Goal: Navigation & Orientation: Find specific page/section

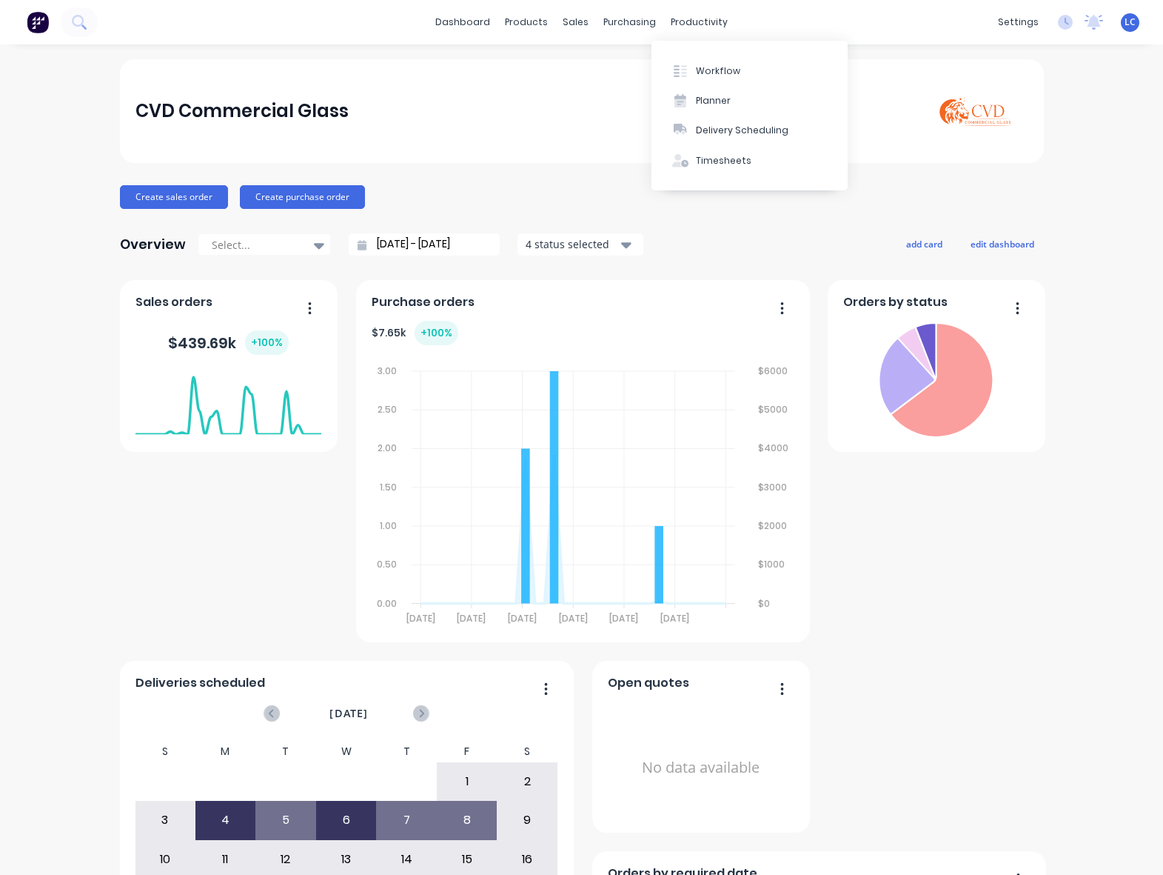
click at [684, 31] on div "productivity" at bounding box center [700, 22] width 72 height 22
click at [719, 68] on div "Workflow" at bounding box center [718, 70] width 44 height 13
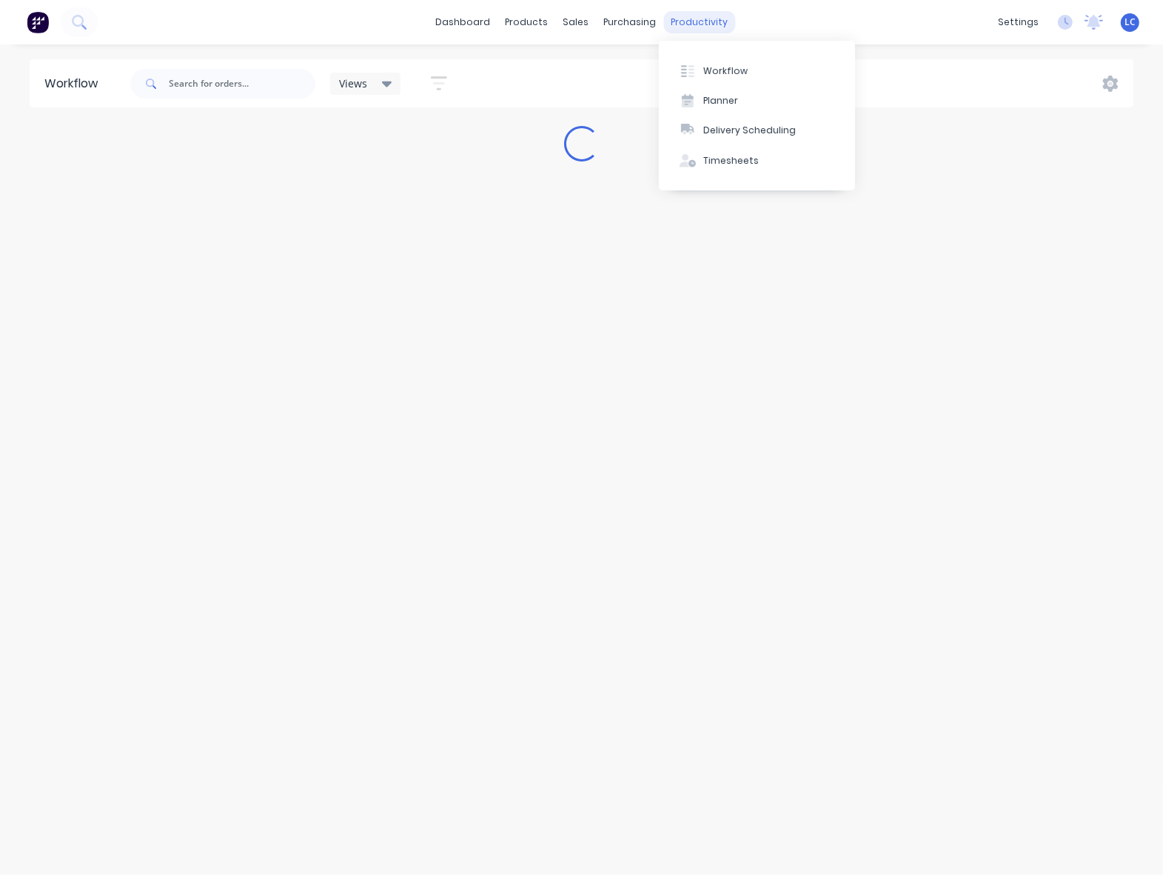
click at [700, 19] on div "productivity" at bounding box center [700, 22] width 72 height 22
click at [704, 104] on div "Planner" at bounding box center [721, 100] width 35 height 13
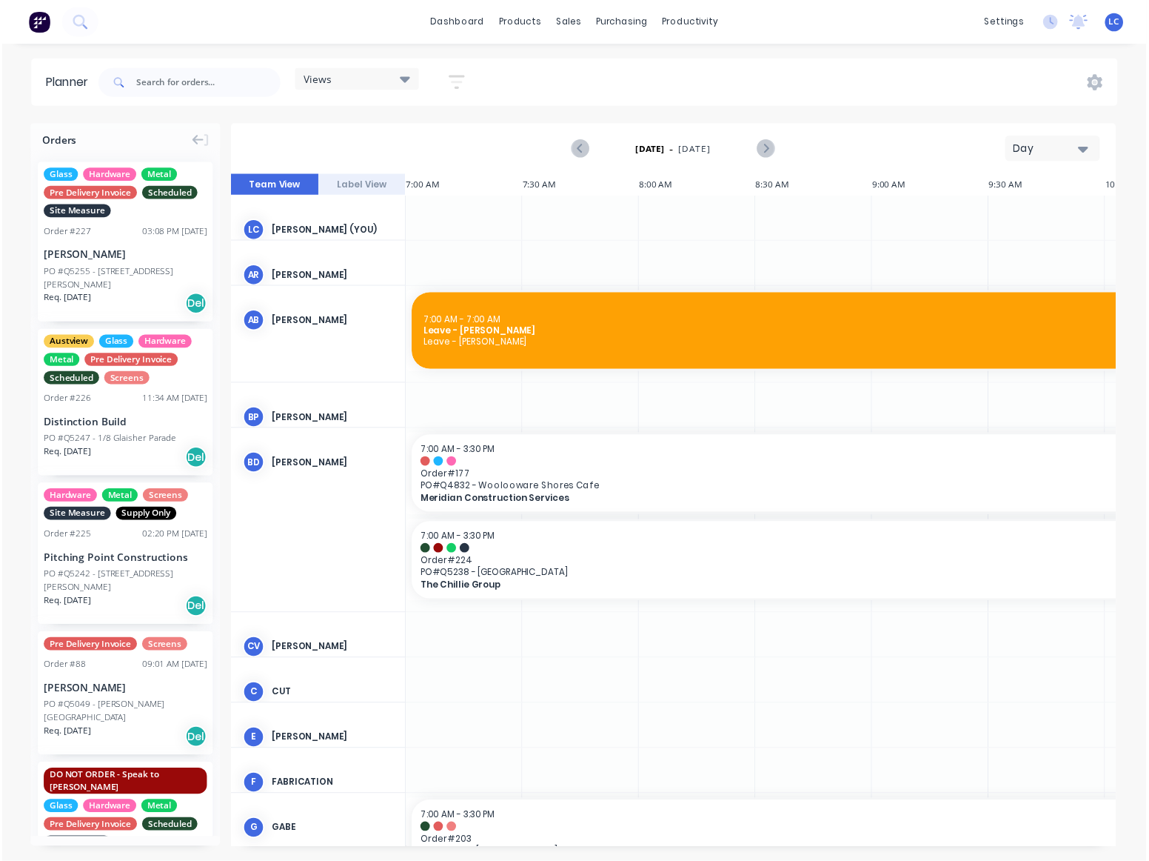
scroll to position [0, 1]
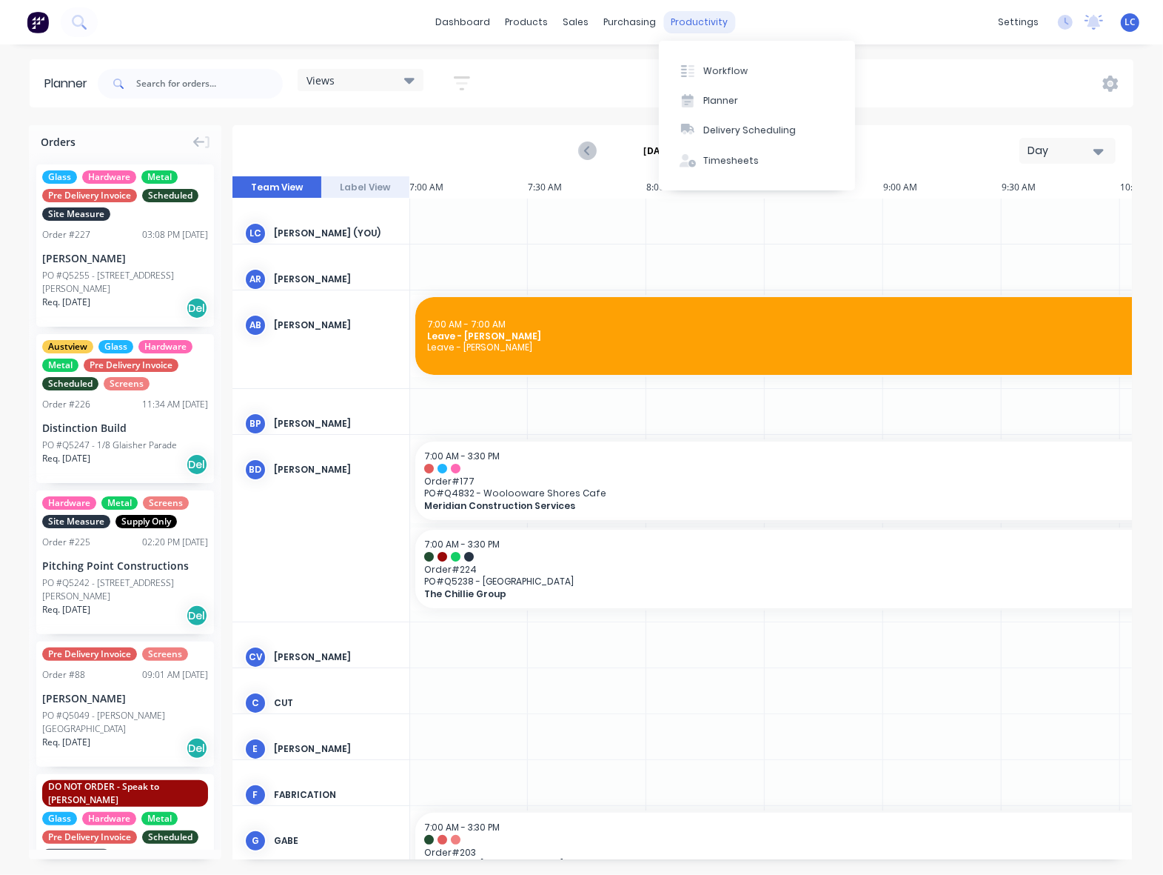
click at [696, 12] on div "productivity" at bounding box center [700, 22] width 72 height 22
click at [698, 68] on div at bounding box center [688, 70] width 22 height 13
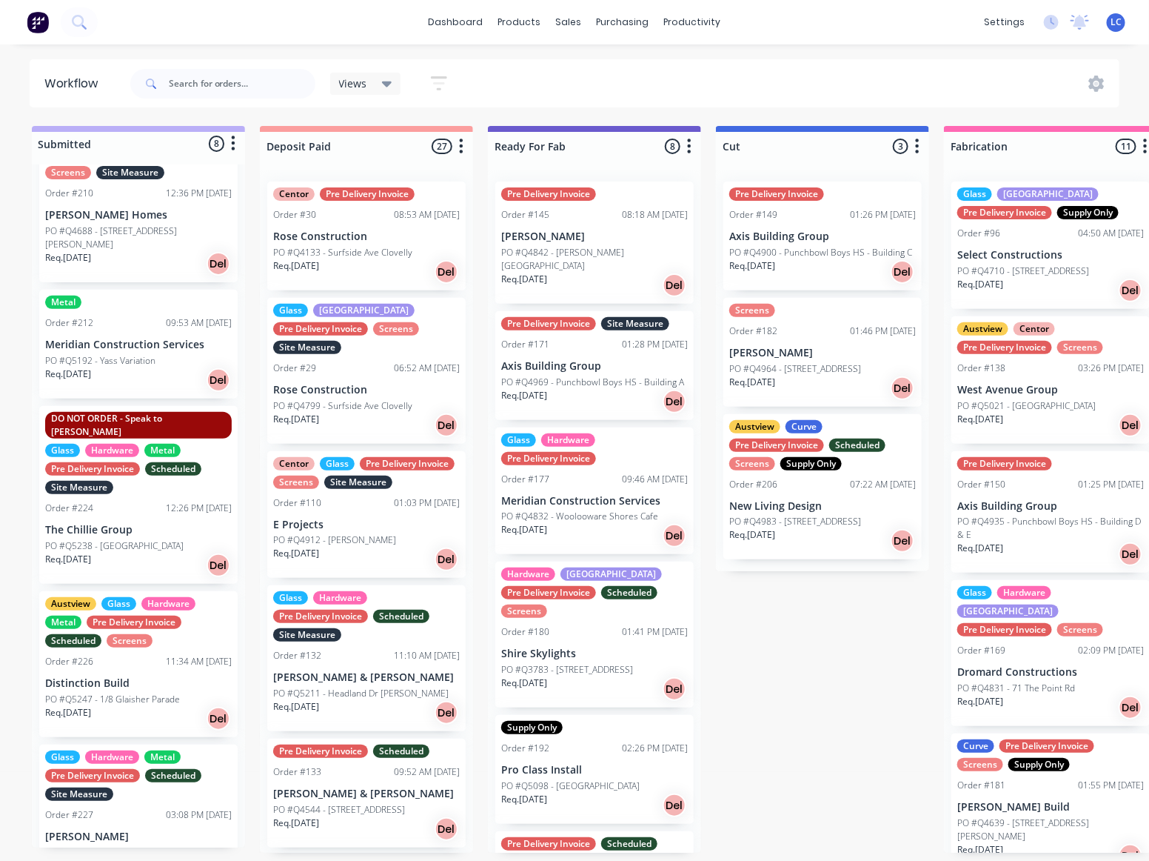
scroll to position [5, 0]
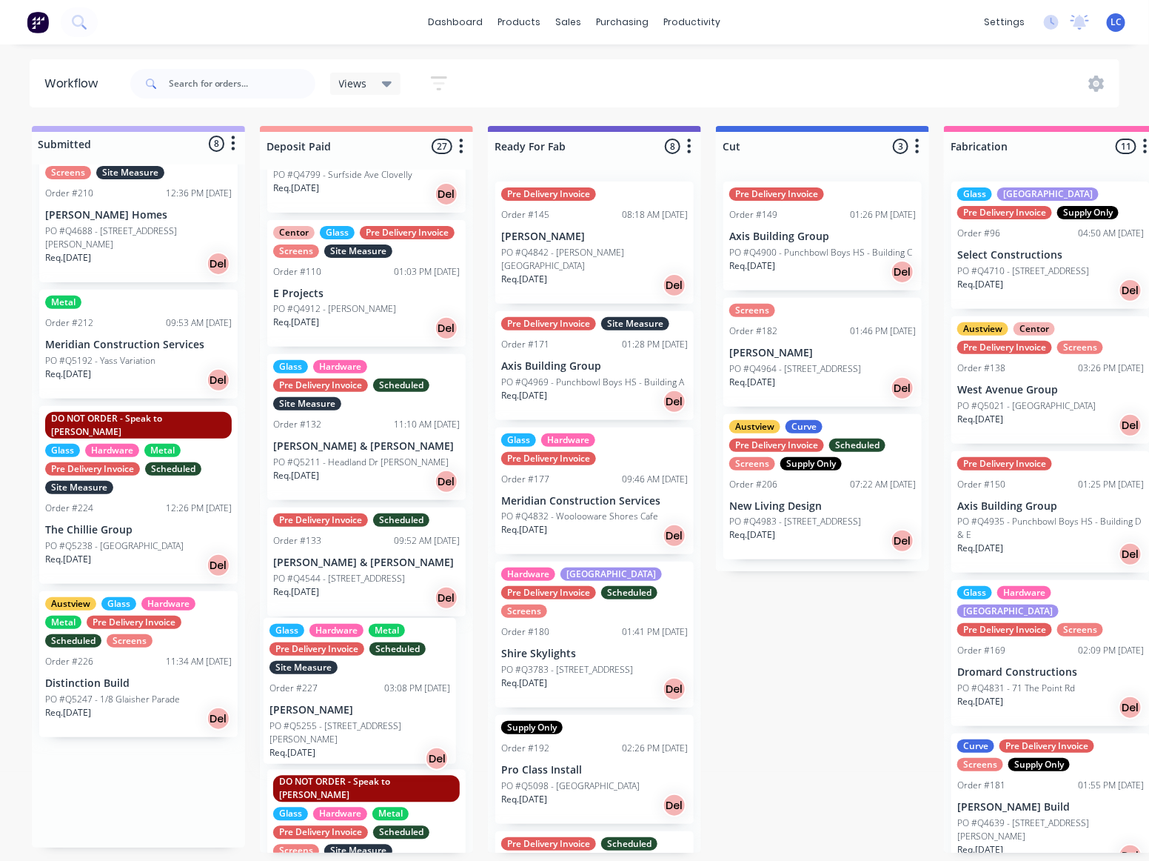
drag, startPoint x: 141, startPoint y: 752, endPoint x: 384, endPoint y: 672, distance: 255.0
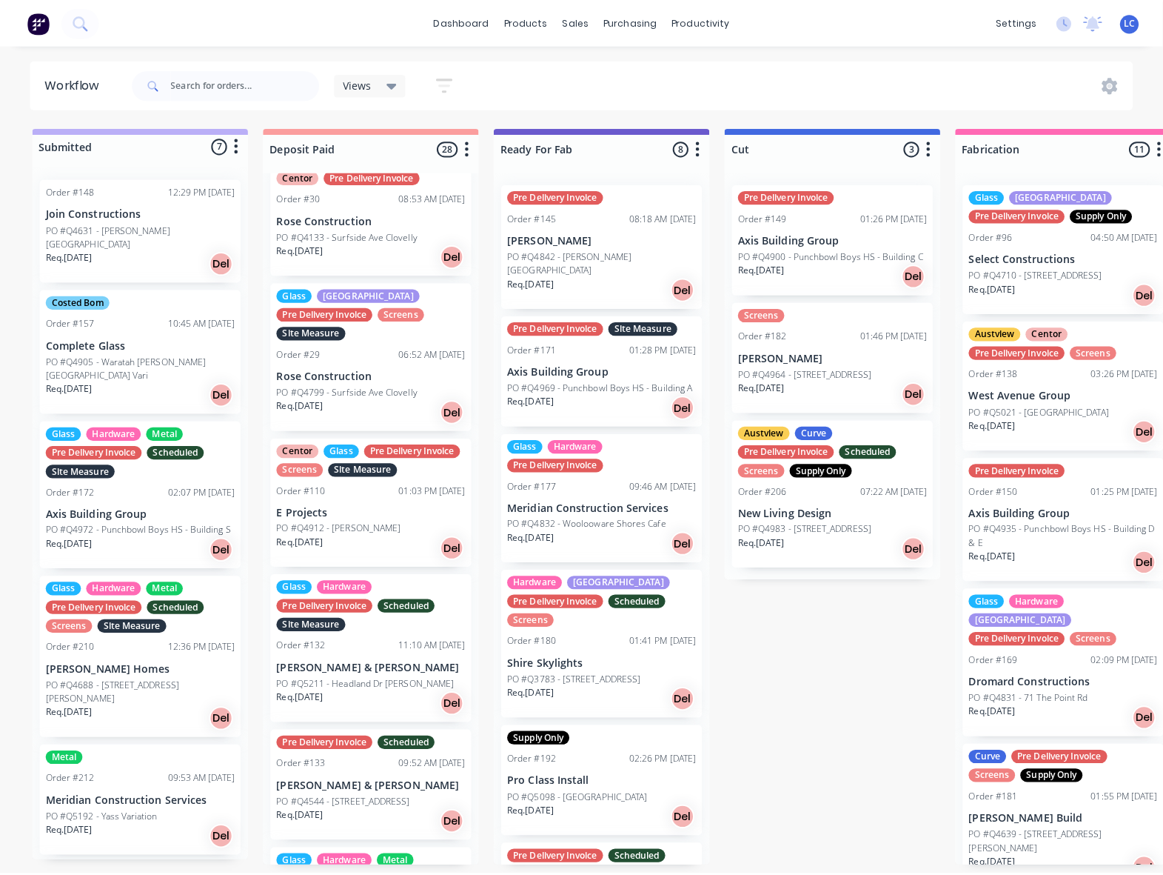
scroll to position [0, 0]
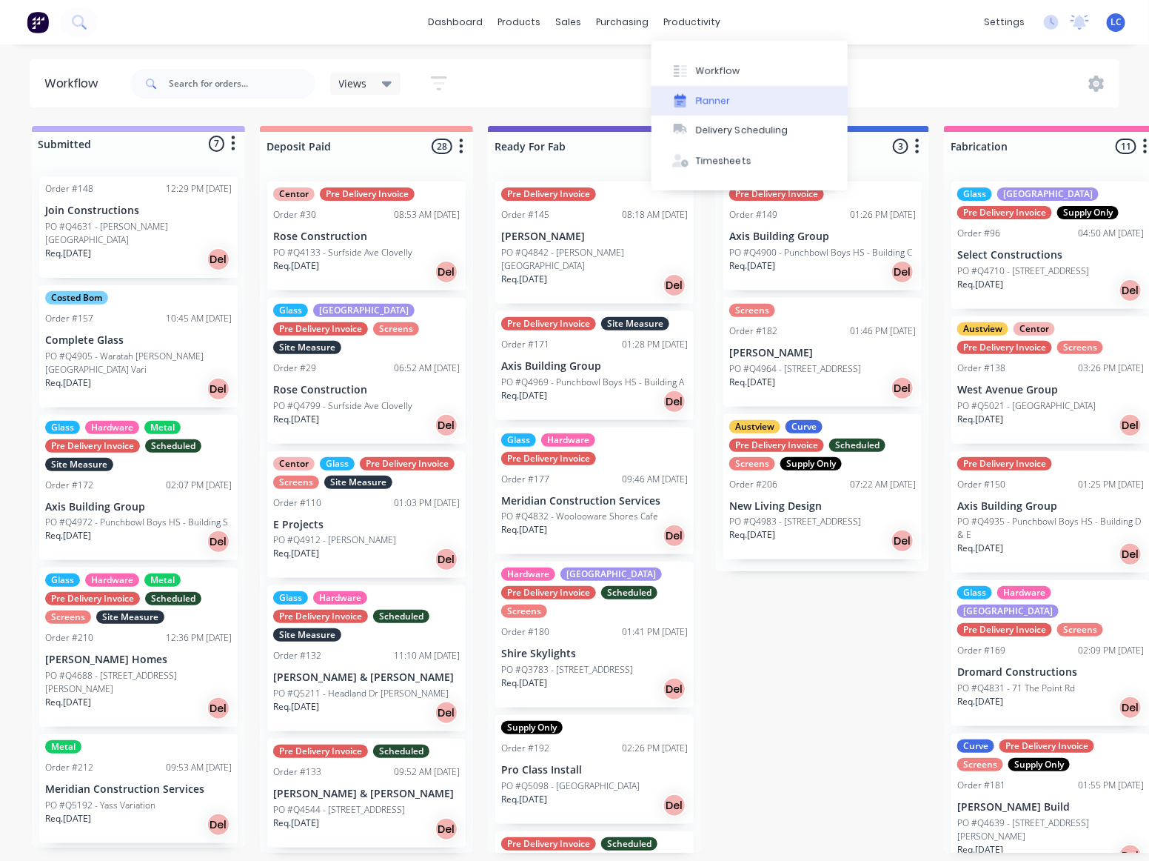
click at [704, 98] on div "Planner" at bounding box center [713, 100] width 35 height 13
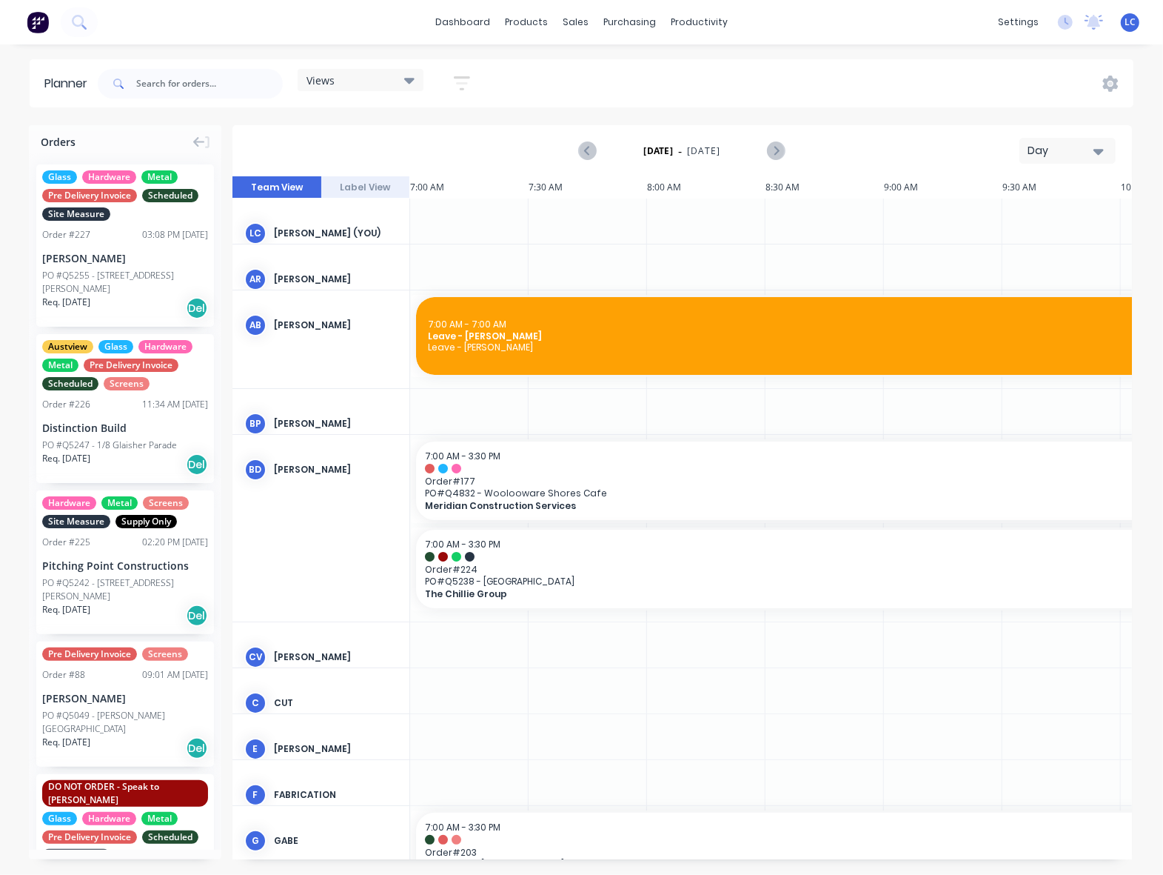
scroll to position [0, 1]
click at [775, 145] on icon "Next page" at bounding box center [776, 151] width 18 height 18
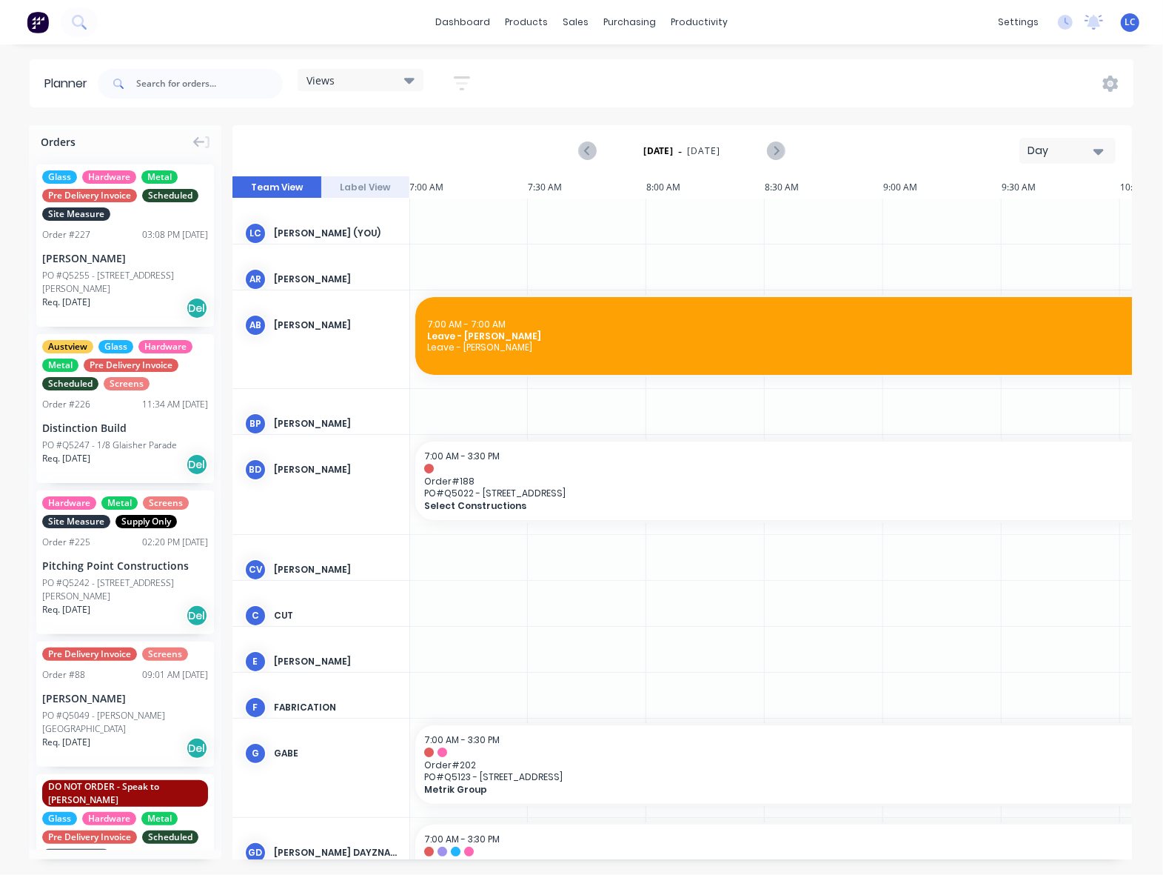
click at [404, 79] on div "Views" at bounding box center [361, 79] width 108 height 13
click at [321, 280] on button "Site" at bounding box center [388, 278] width 158 height 17
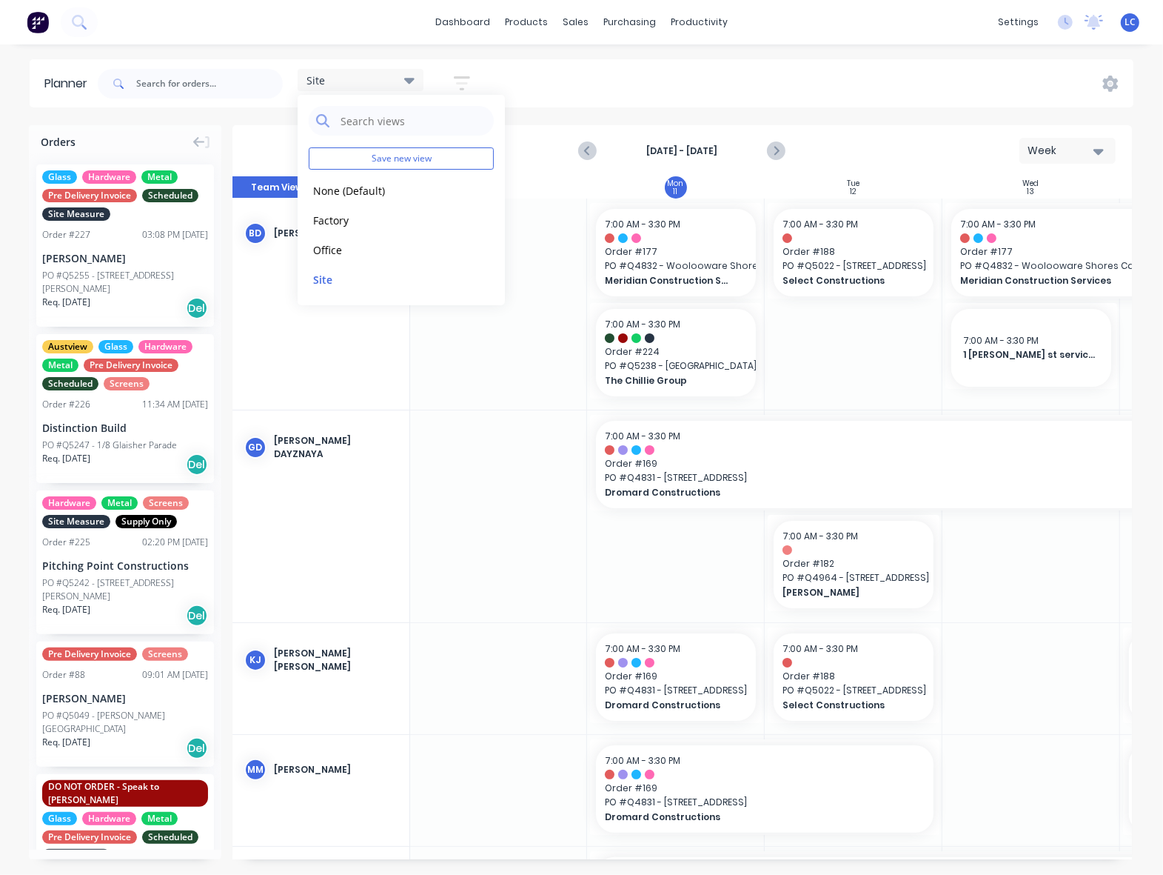
click at [561, 75] on div "Site Save new view None (Default) edit Factory edit Office edit Site edit Show/…" at bounding box center [614, 83] width 1039 height 44
click at [780, 153] on icon "Next page" at bounding box center [776, 151] width 18 height 18
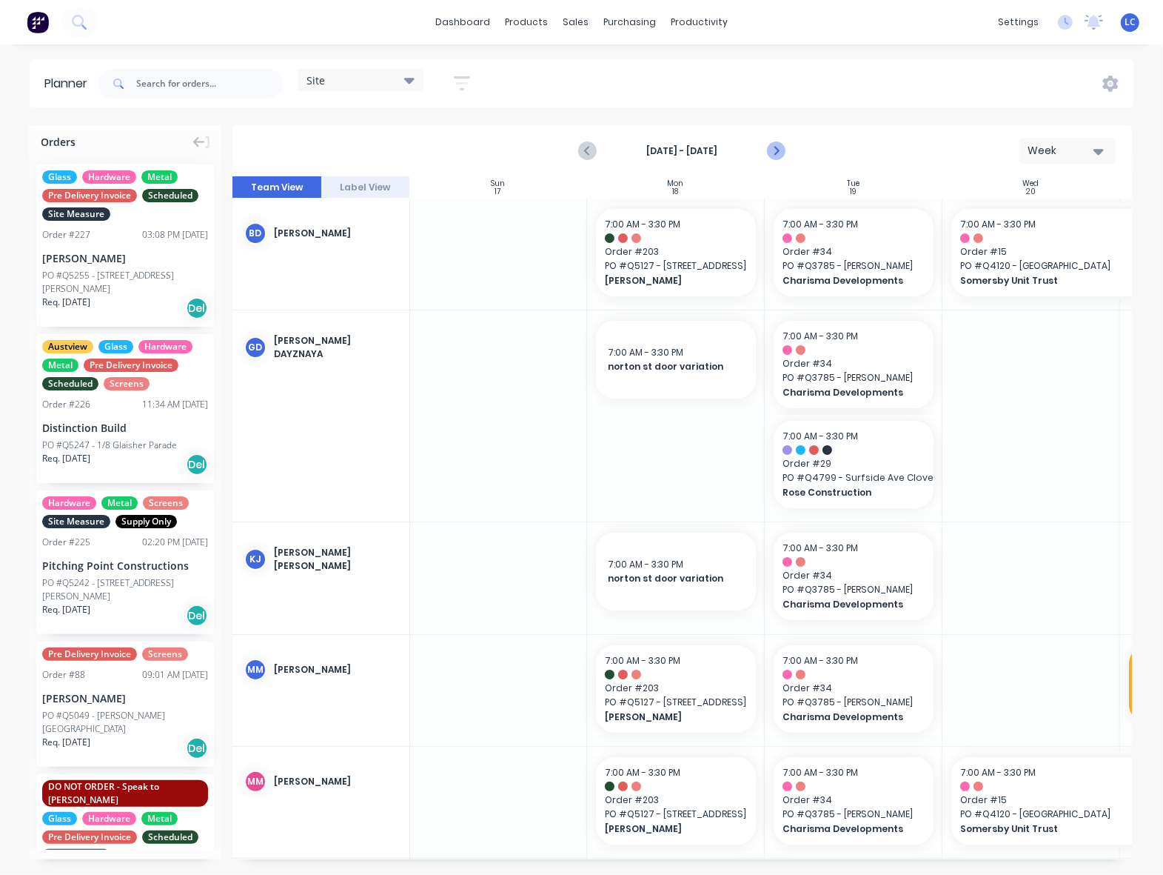
click at [771, 147] on icon "Next page" at bounding box center [776, 151] width 18 height 18
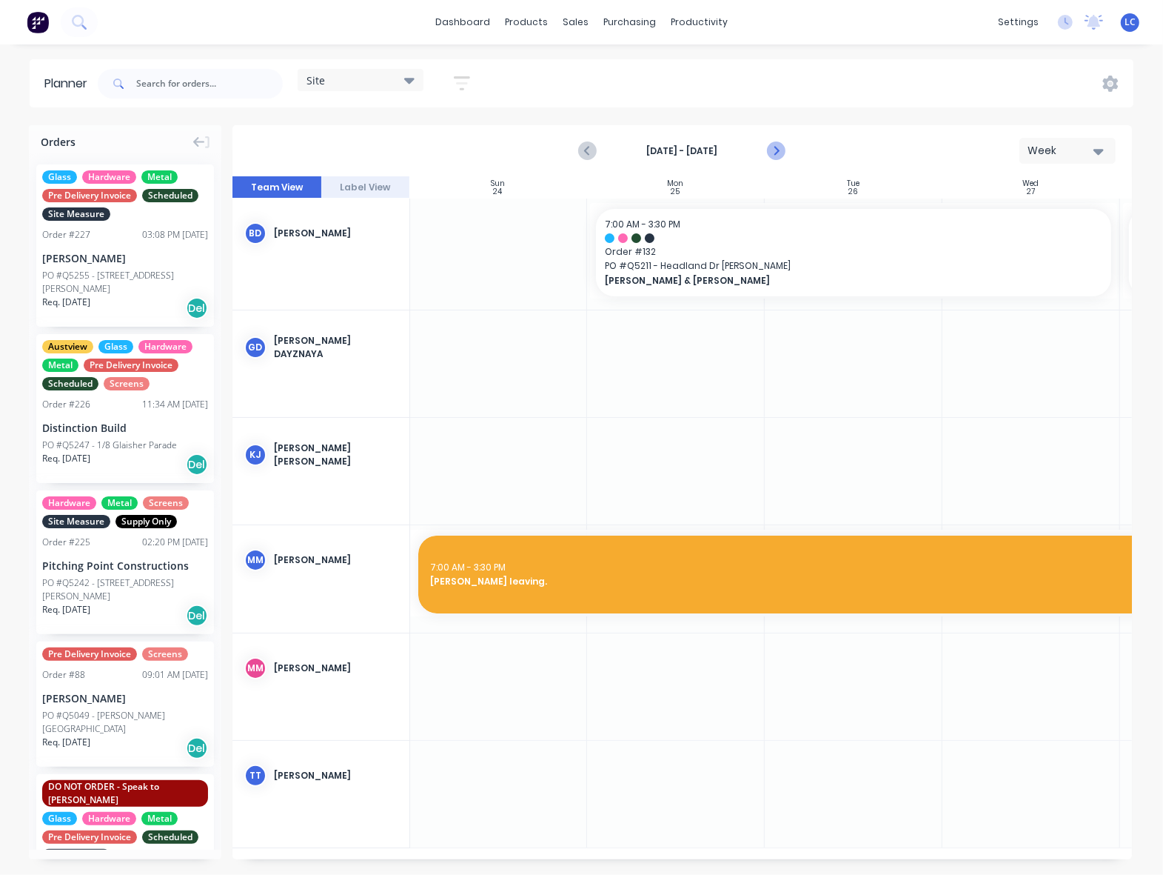
click at [775, 148] on icon "Next page" at bounding box center [776, 151] width 18 height 18
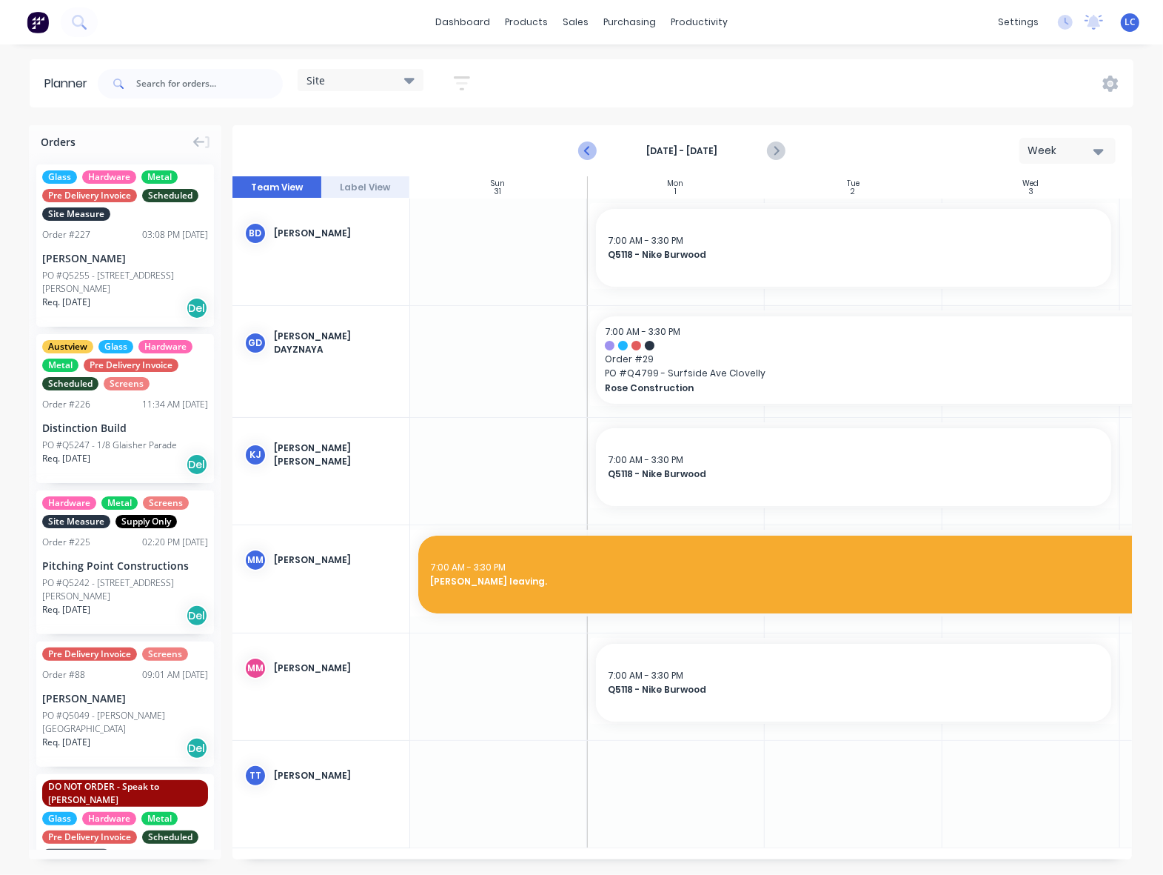
click at [594, 150] on icon "Previous page" at bounding box center [589, 151] width 18 height 18
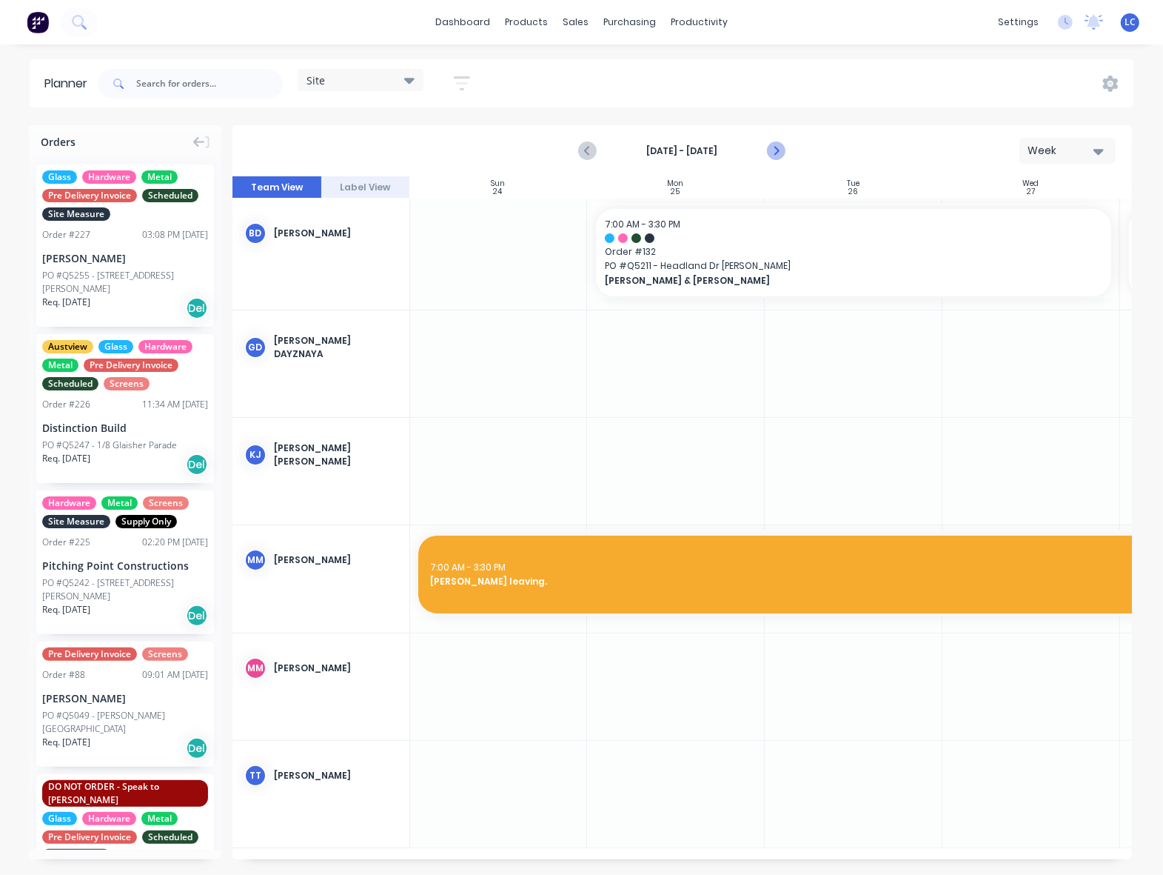
click at [779, 145] on icon "Next page" at bounding box center [776, 151] width 18 height 18
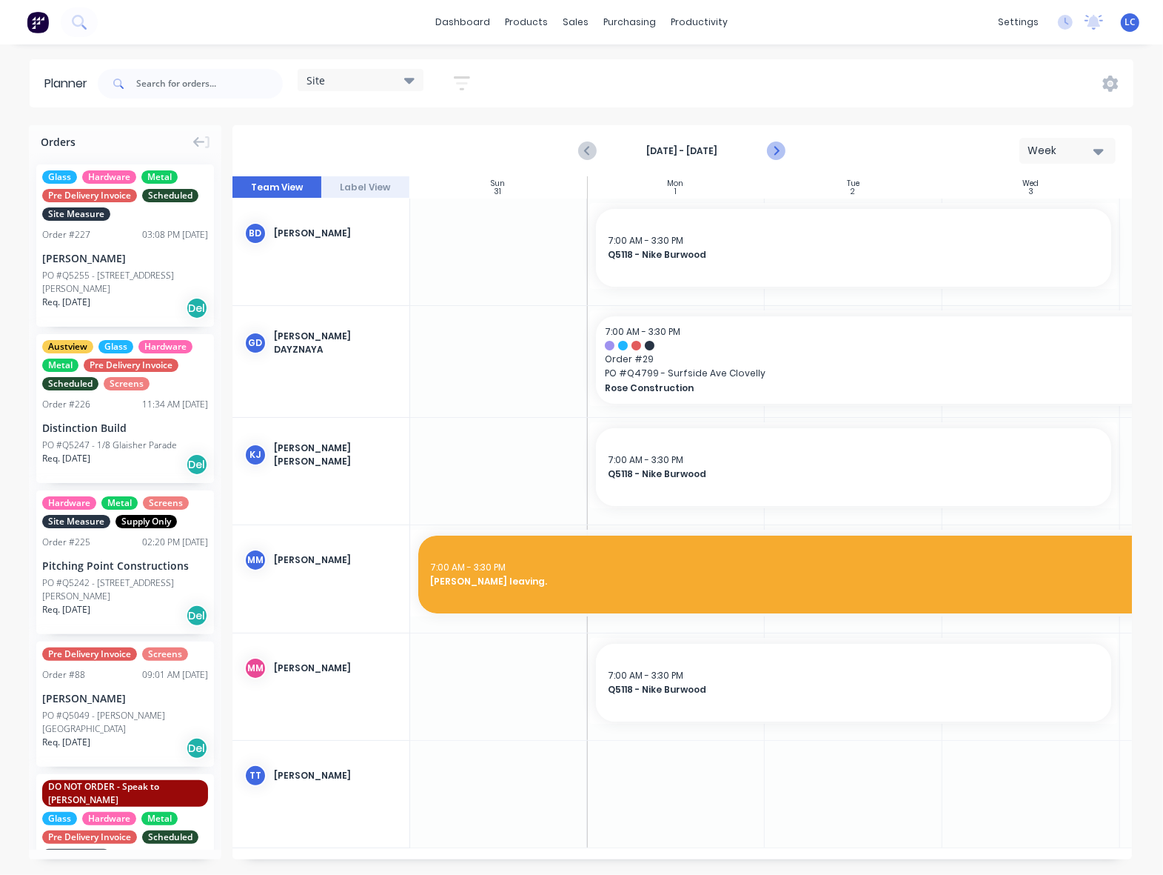
click at [779, 145] on icon "Next page" at bounding box center [776, 151] width 18 height 18
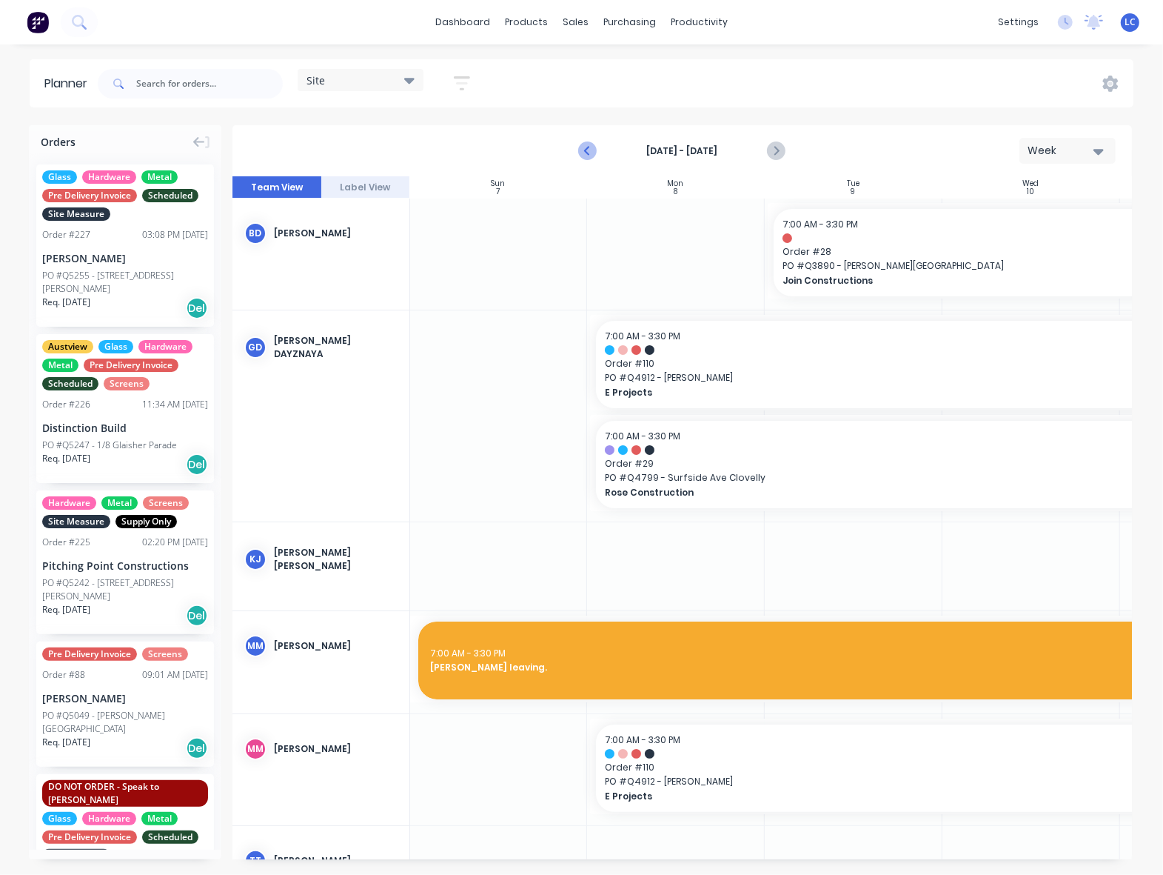
click at [587, 149] on icon "Previous page" at bounding box center [588, 151] width 7 height 12
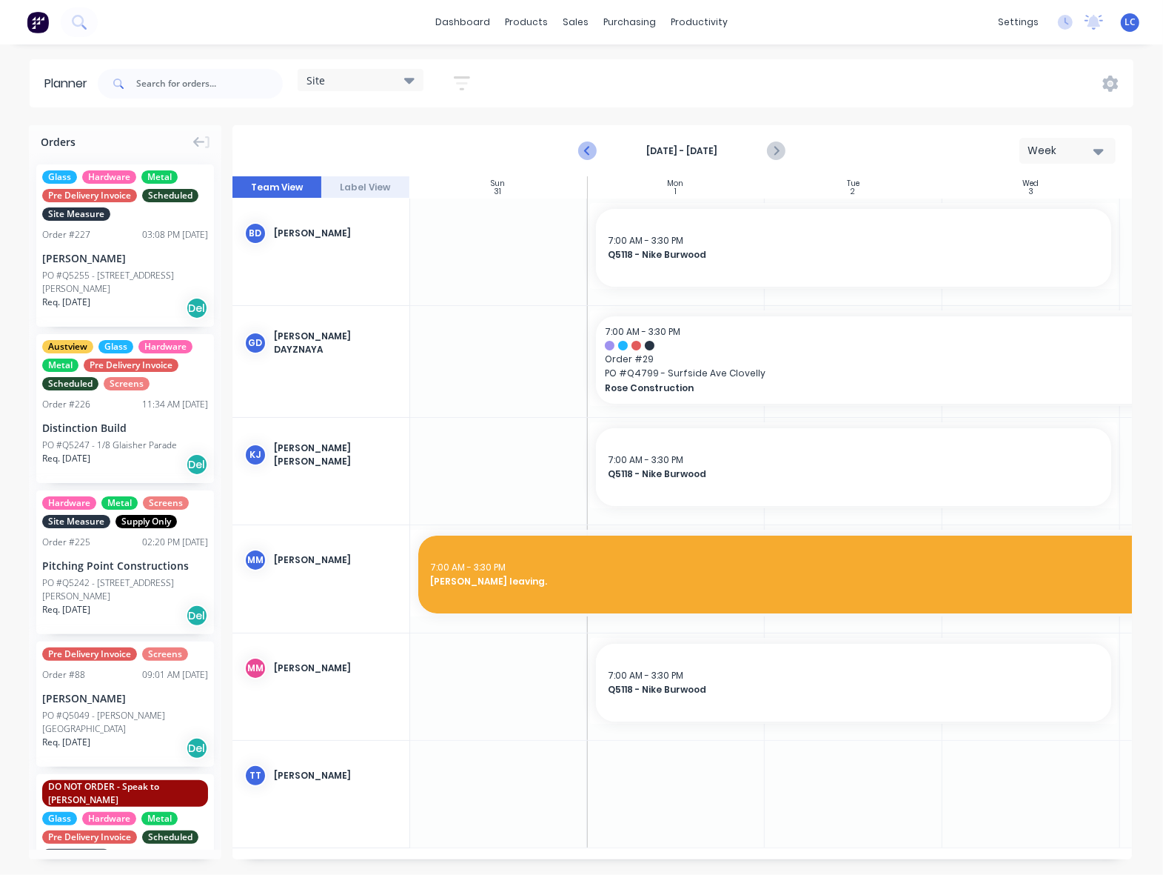
click at [587, 149] on icon "Previous page" at bounding box center [588, 151] width 7 height 12
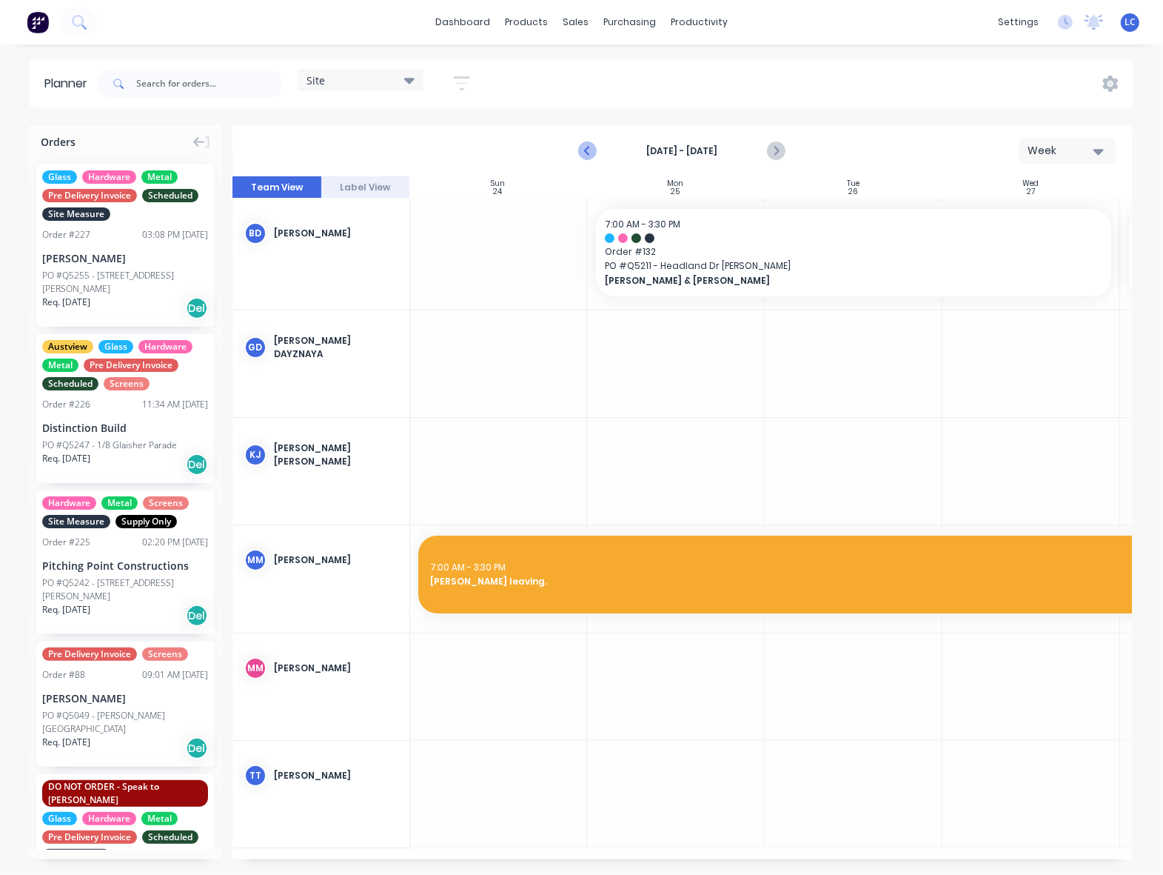
click at [587, 149] on icon "Previous page" at bounding box center [588, 151] width 7 height 12
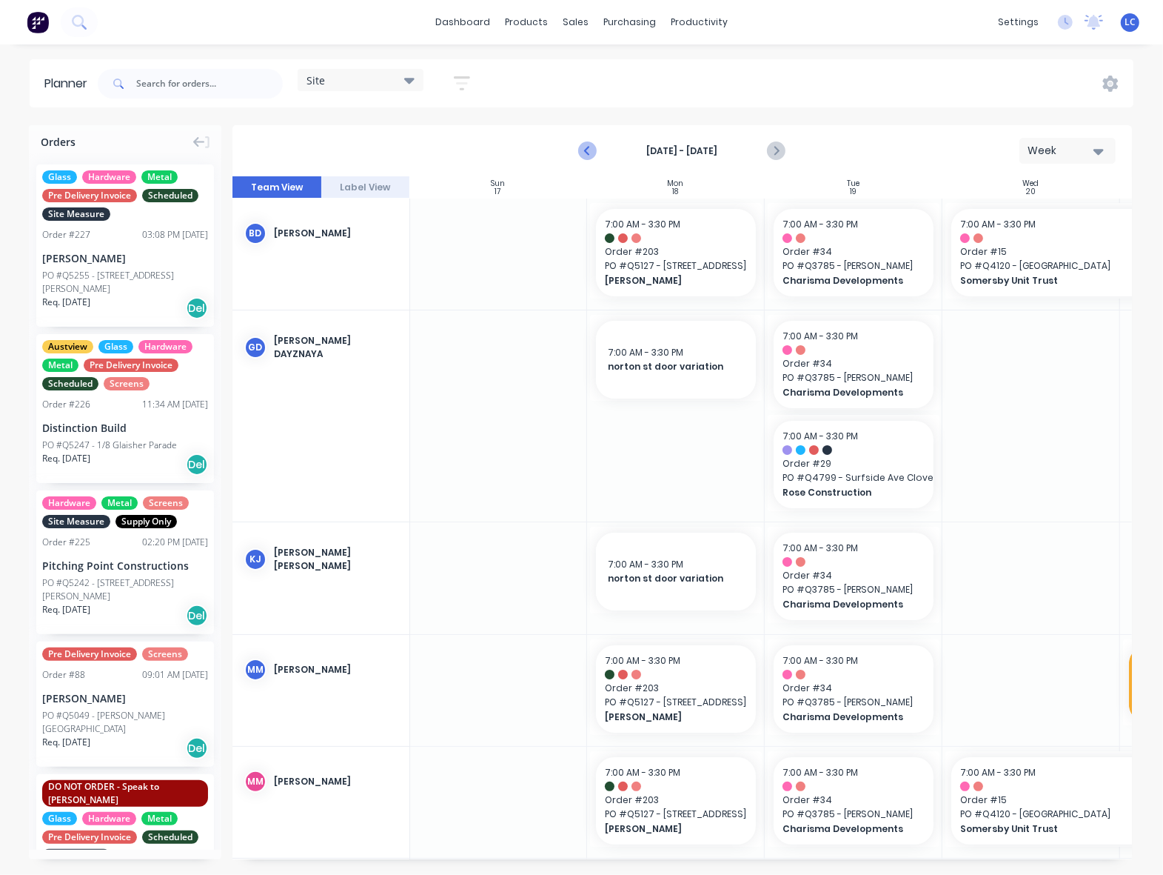
click at [590, 150] on icon "Previous page" at bounding box center [589, 151] width 18 height 18
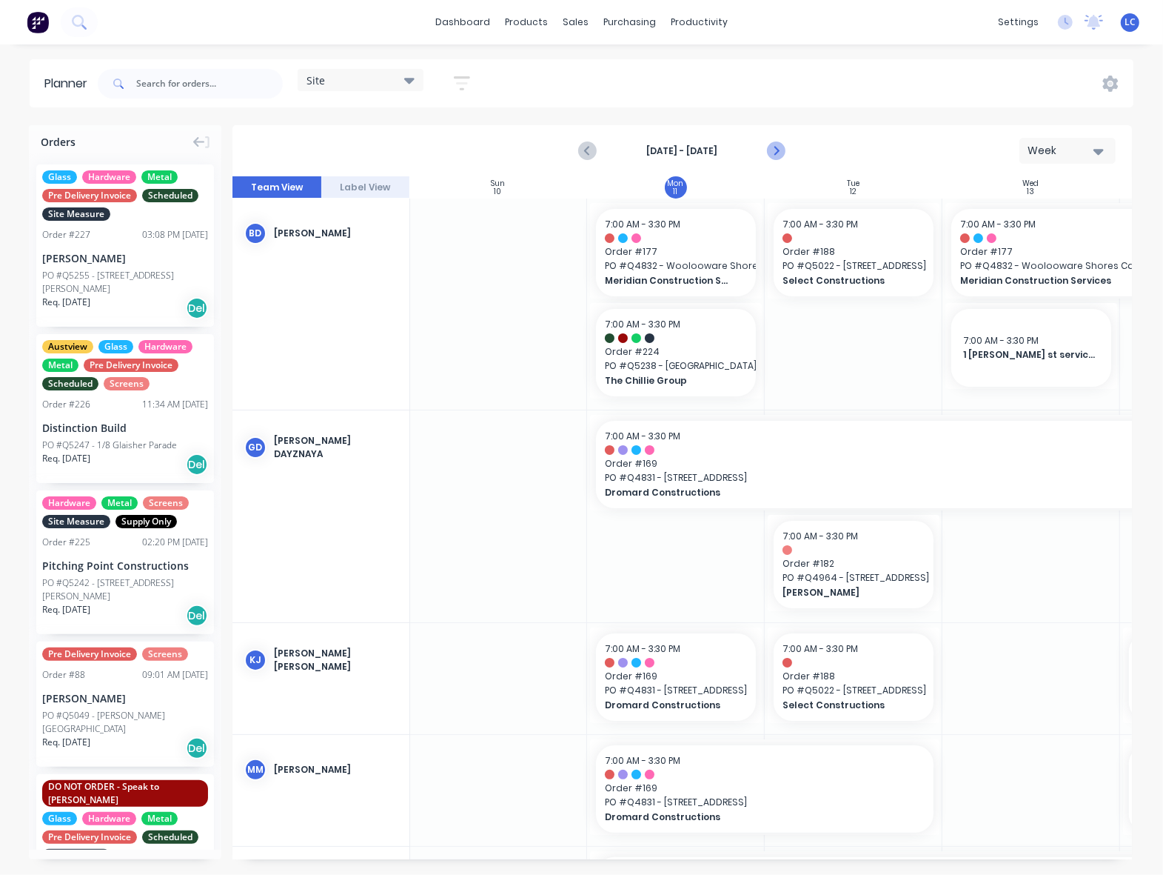
click at [776, 150] on icon "Next page" at bounding box center [776, 151] width 18 height 18
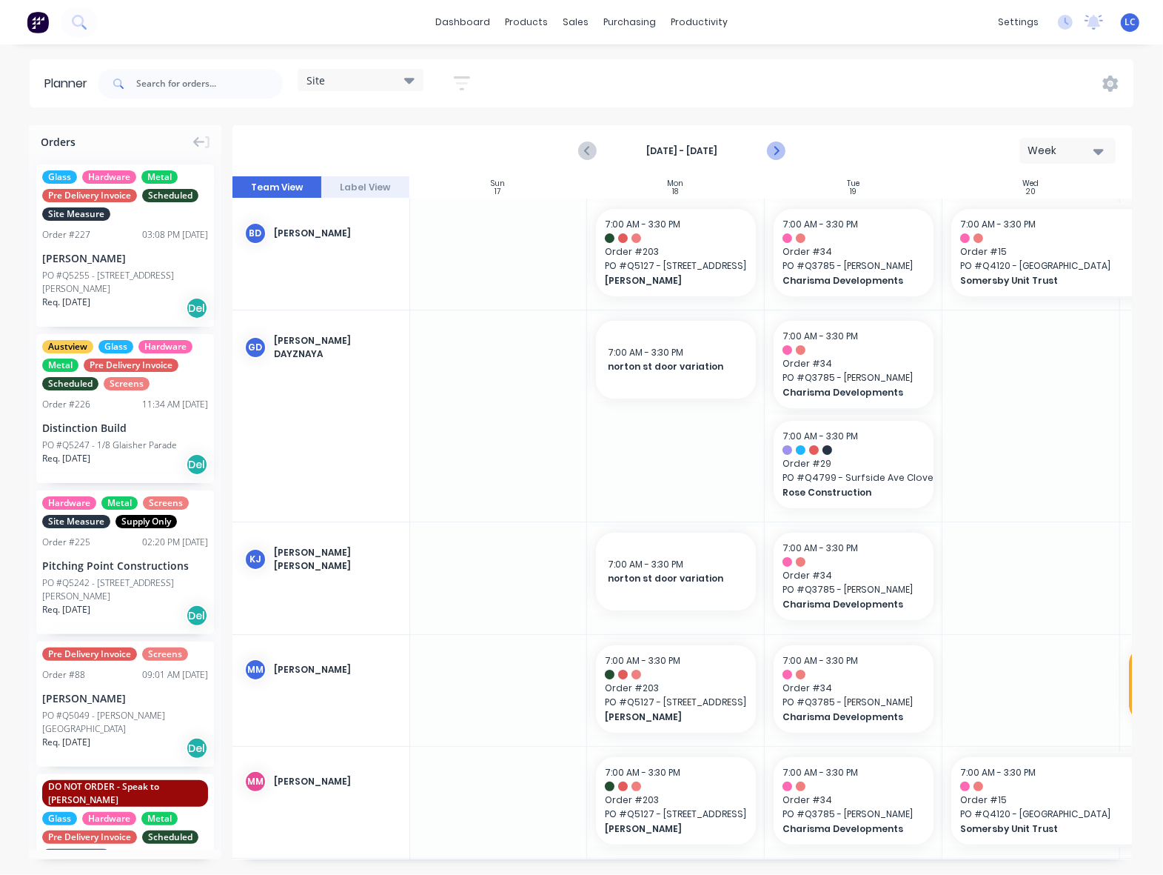
click at [776, 150] on icon "Next page" at bounding box center [776, 151] width 18 height 18
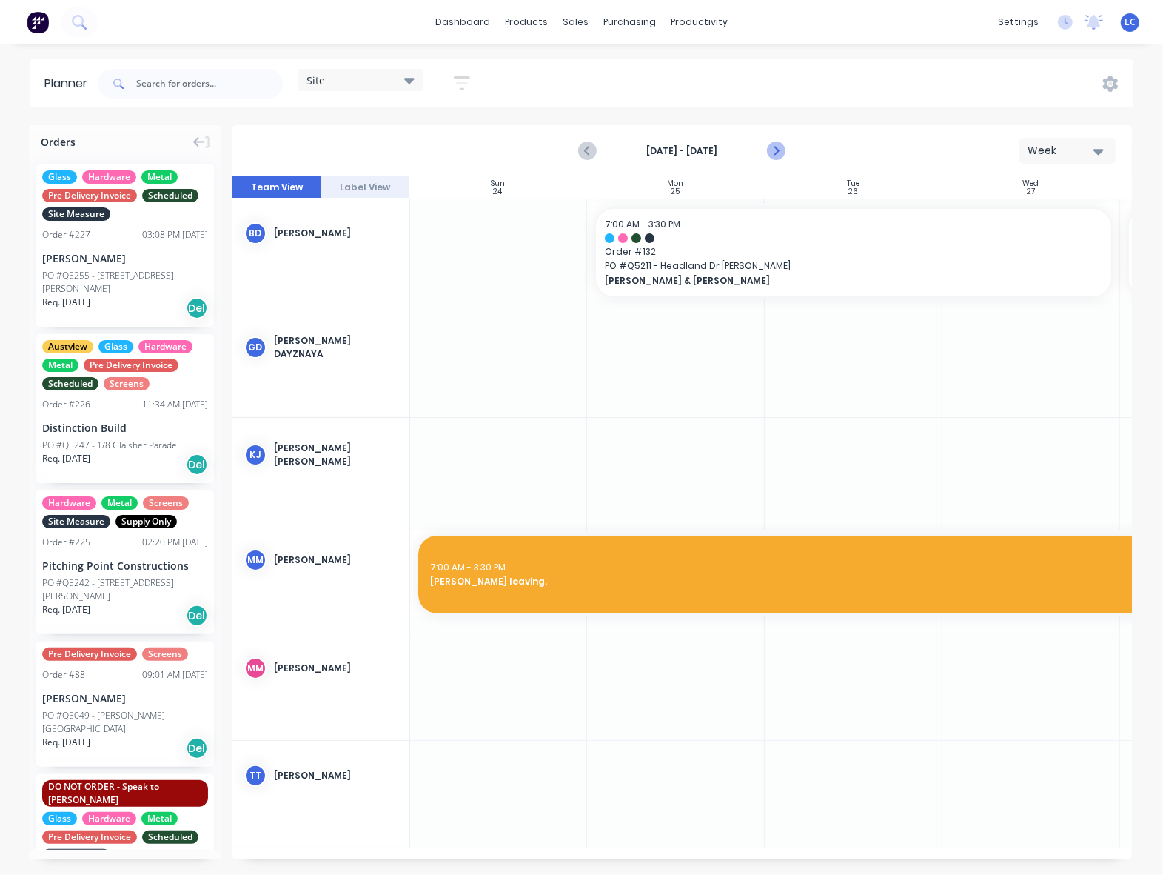
click at [778, 149] on icon "Next page" at bounding box center [775, 151] width 7 height 12
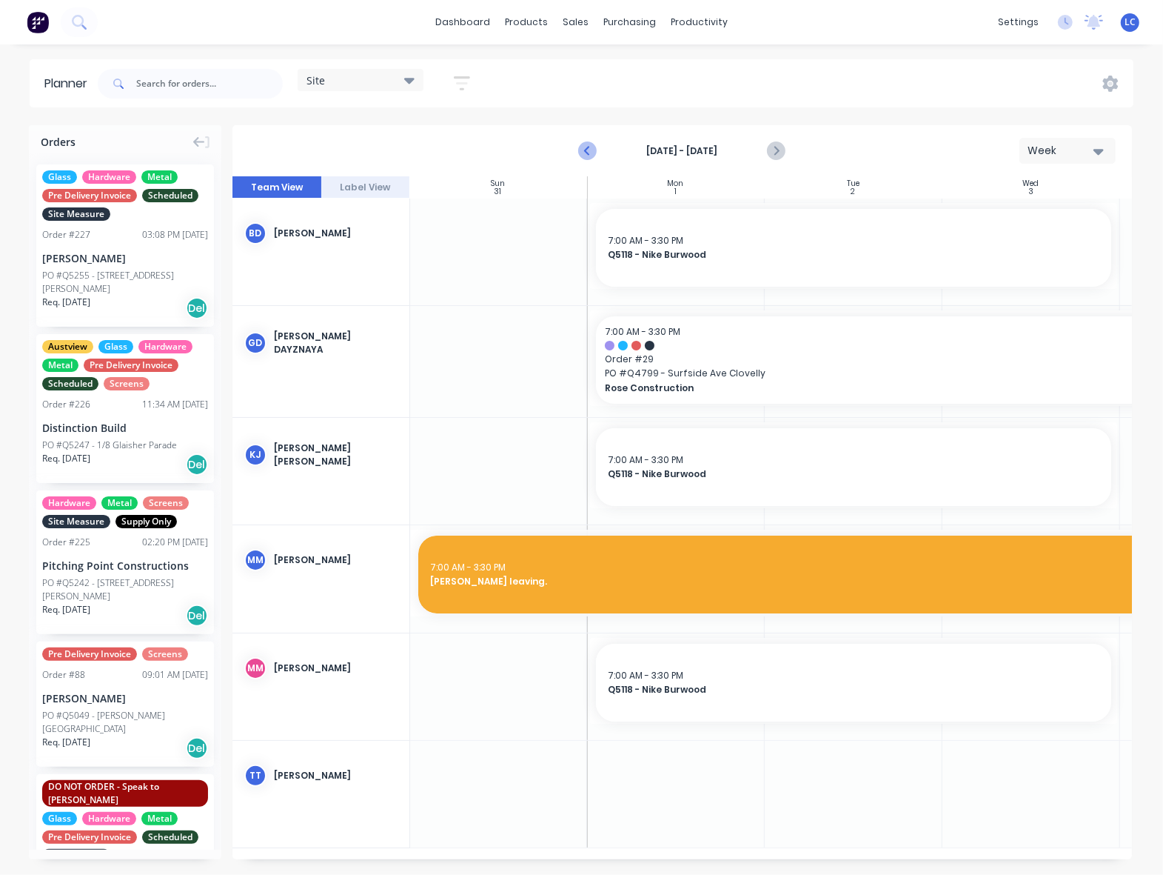
click at [591, 146] on icon "Previous page" at bounding box center [588, 151] width 7 height 12
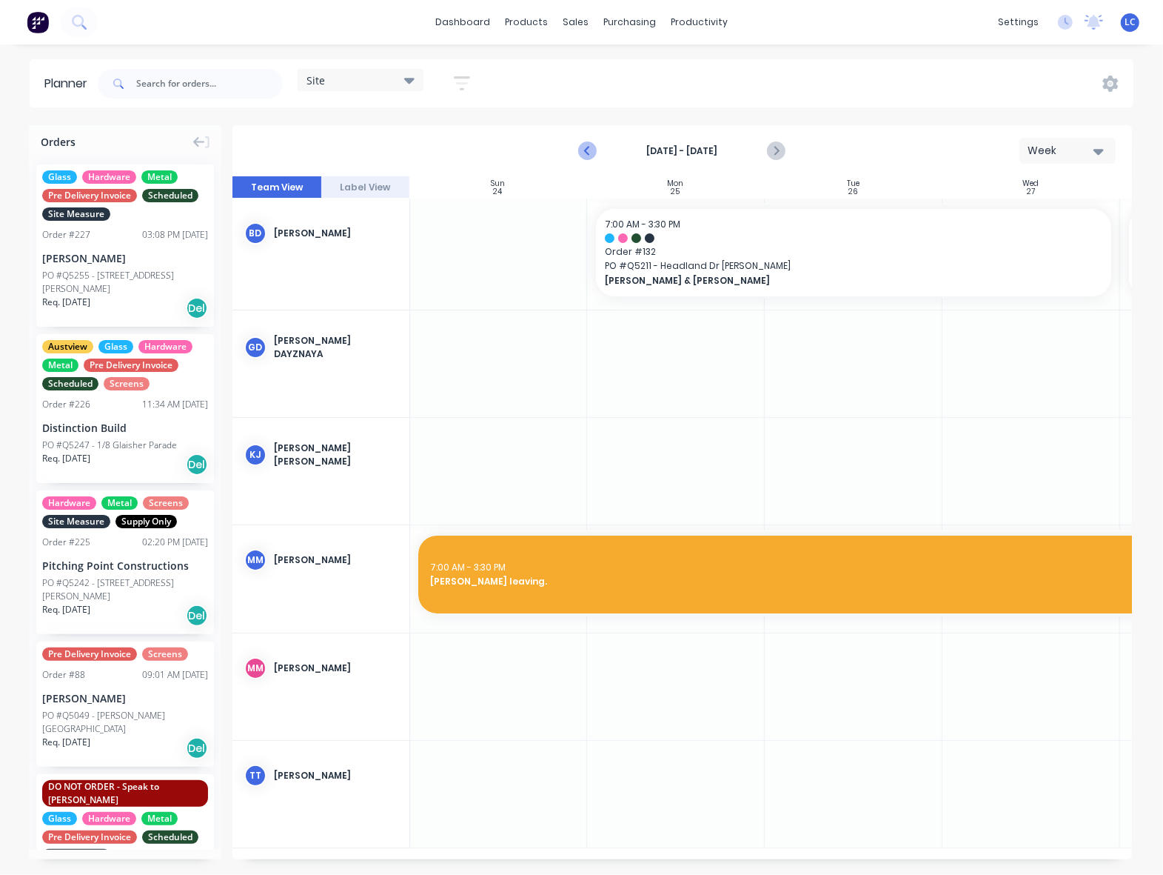
click at [585, 152] on icon "Previous page" at bounding box center [589, 151] width 18 height 18
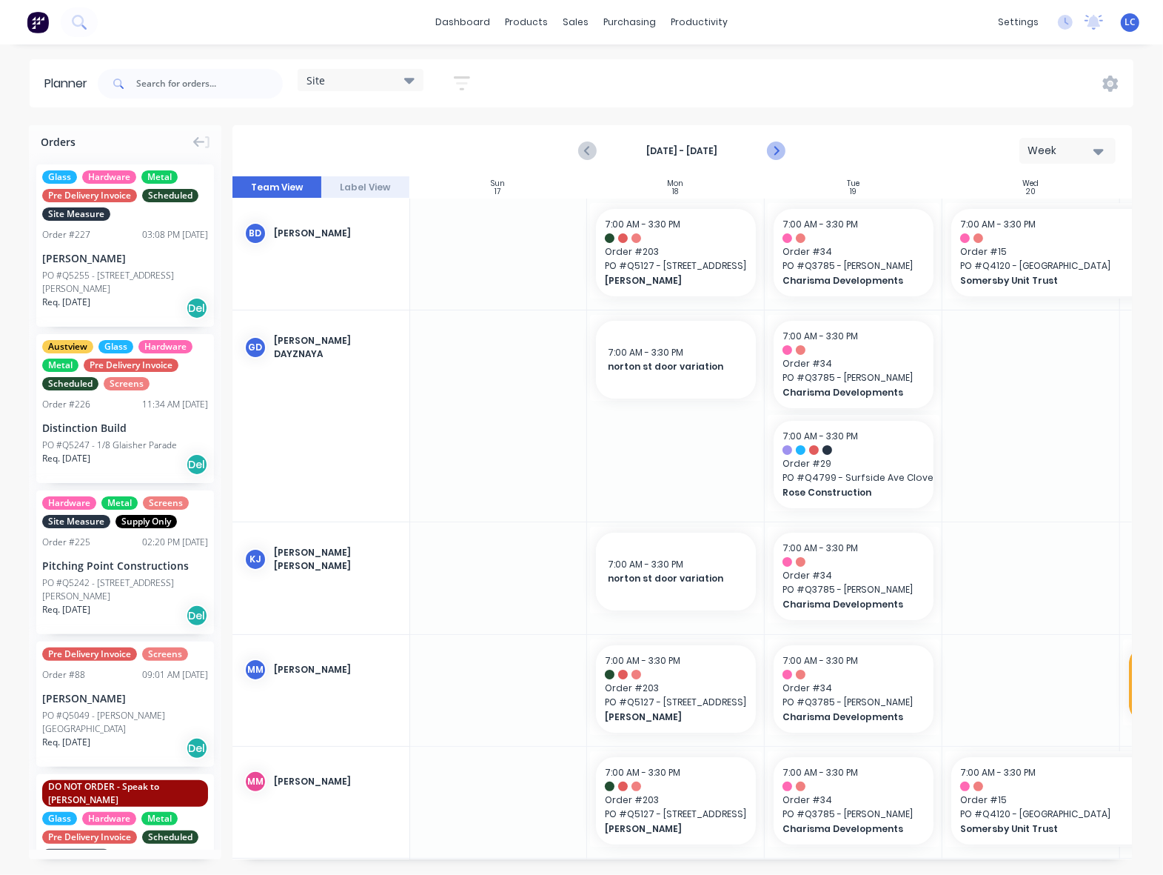
click at [775, 152] on icon "Next page" at bounding box center [776, 151] width 18 height 18
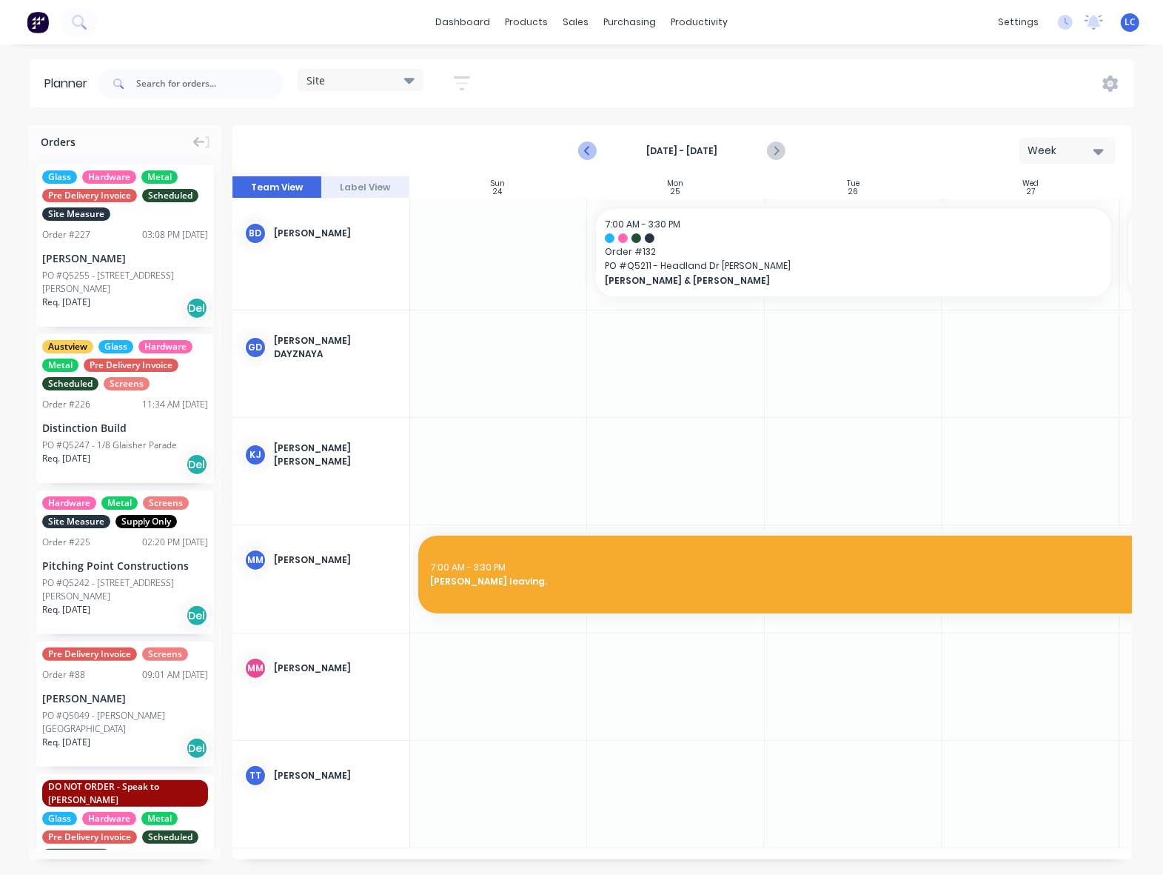
click at [587, 153] on icon "Previous page" at bounding box center [589, 151] width 18 height 18
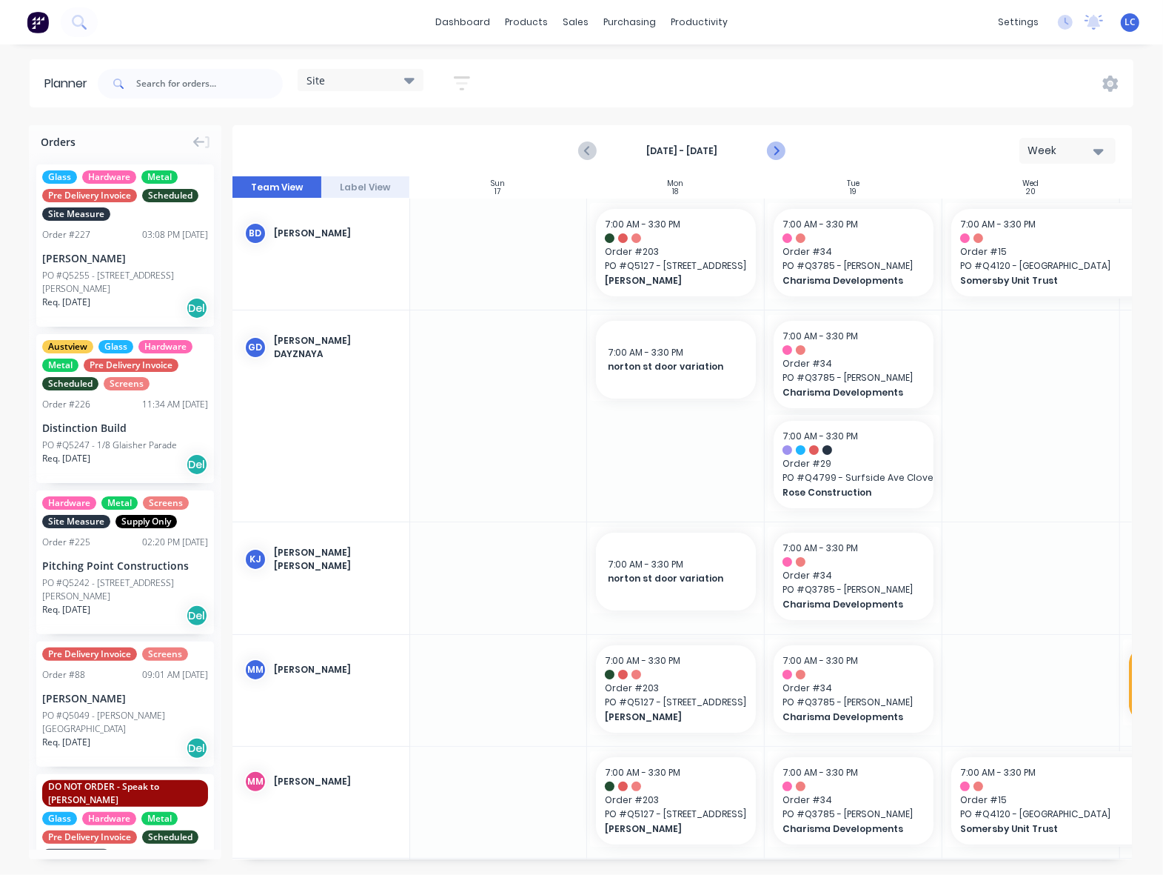
click at [772, 141] on button "Next page" at bounding box center [776, 151] width 30 height 30
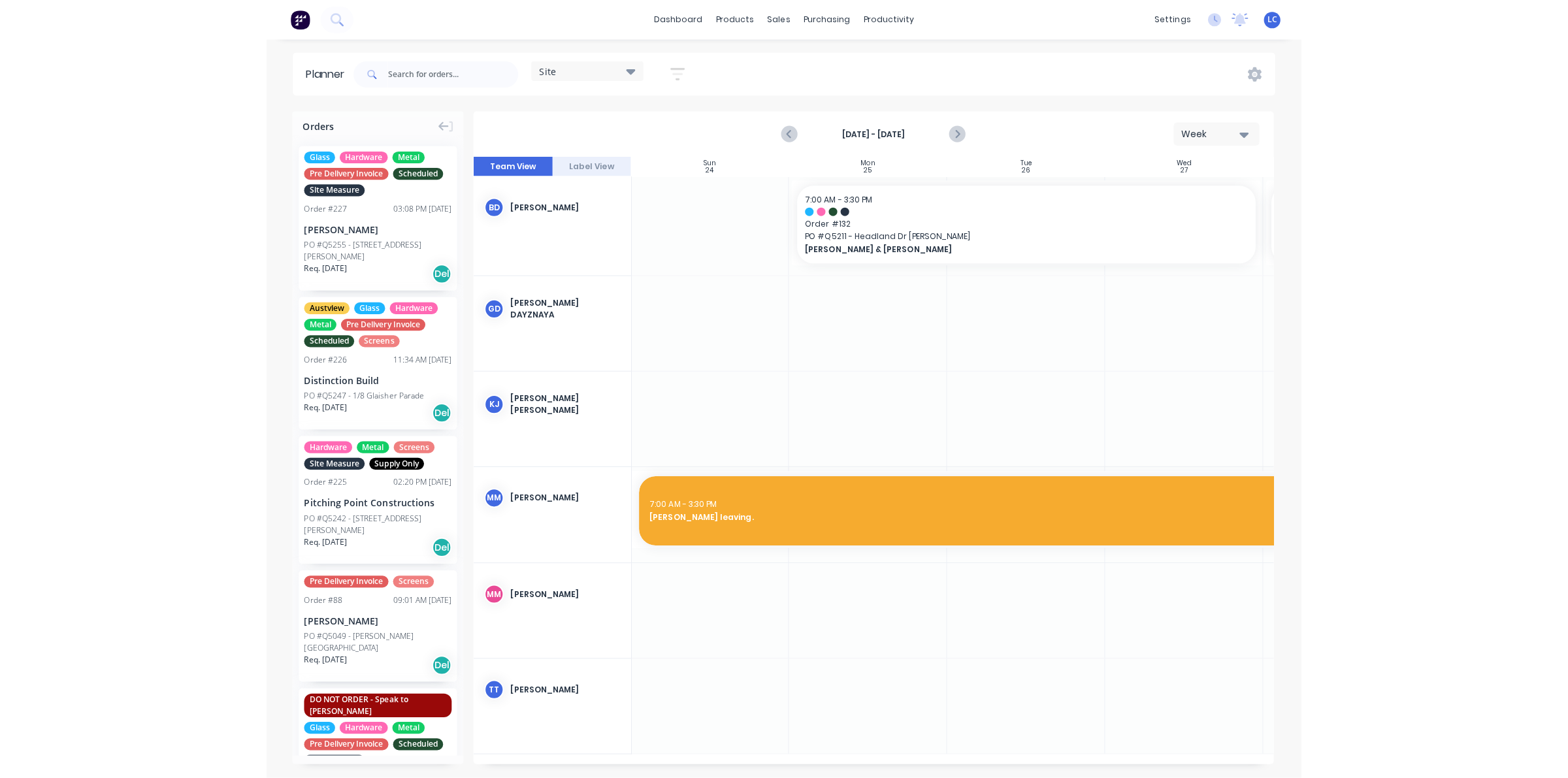
scroll to position [0, 0]
